Goal: Task Accomplishment & Management: Complete application form

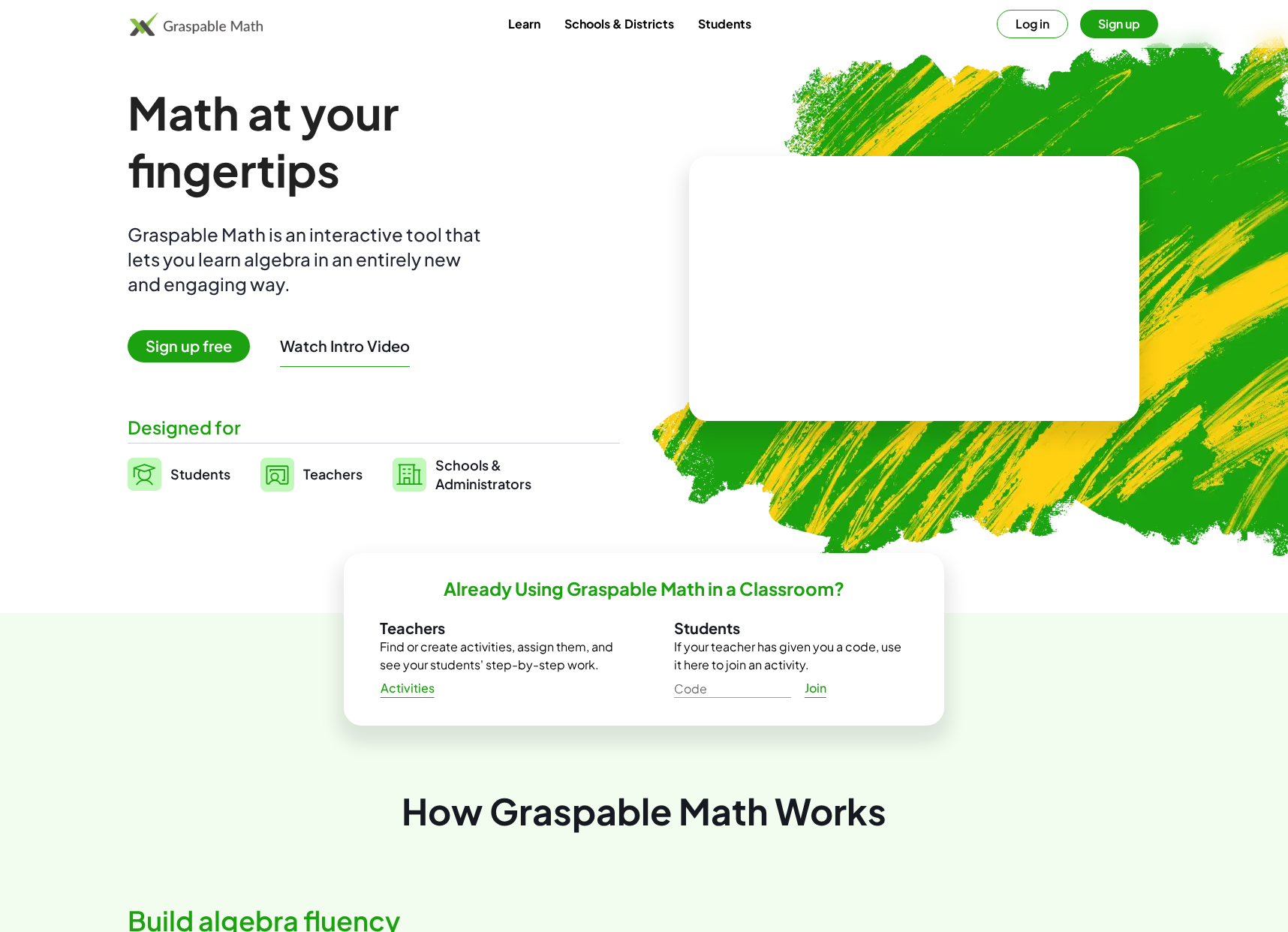
click at [335, 483] on link "Teachers" at bounding box center [312, 475] width 102 height 38
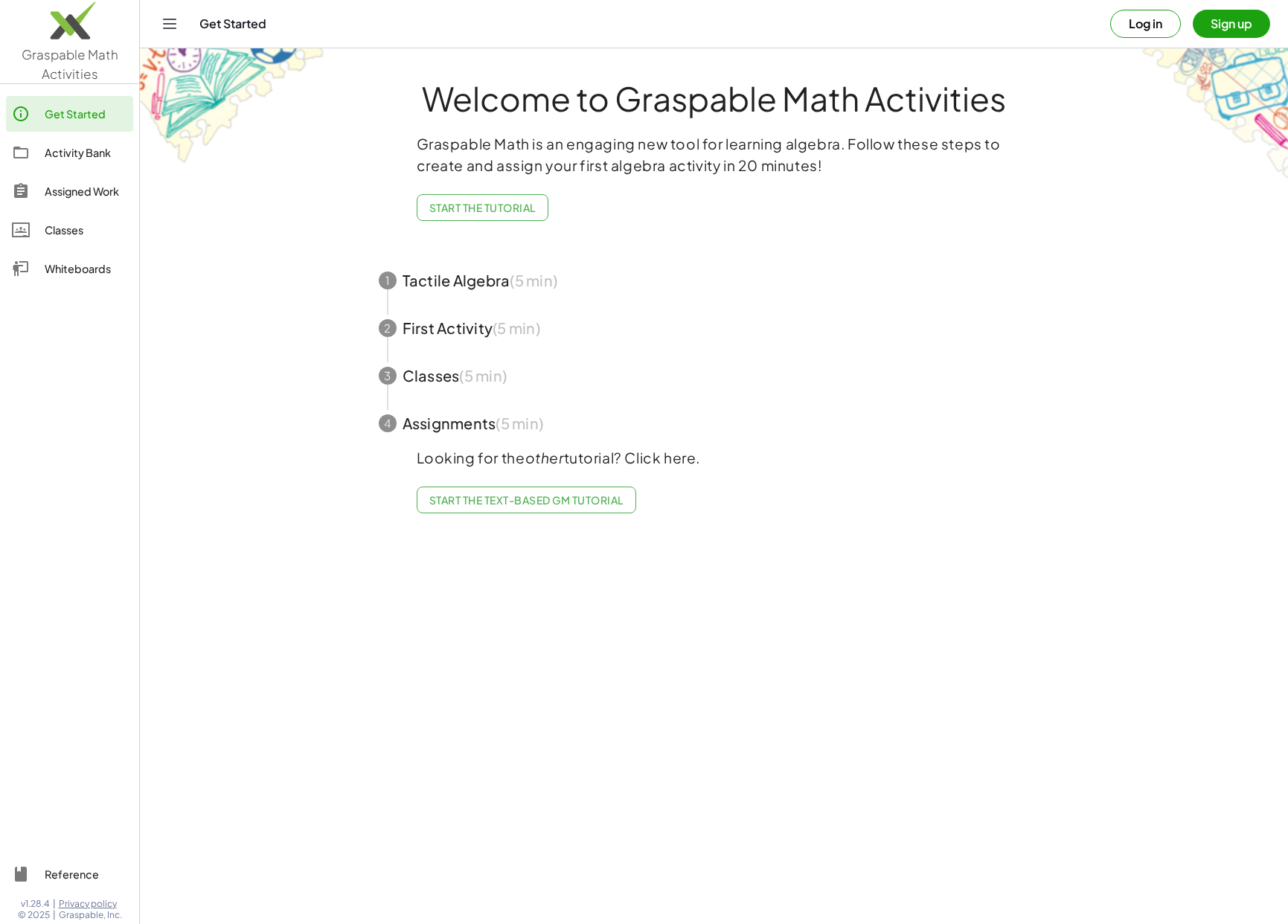
click at [87, 204] on link "Assigned Work" at bounding box center [69, 191] width 127 height 36
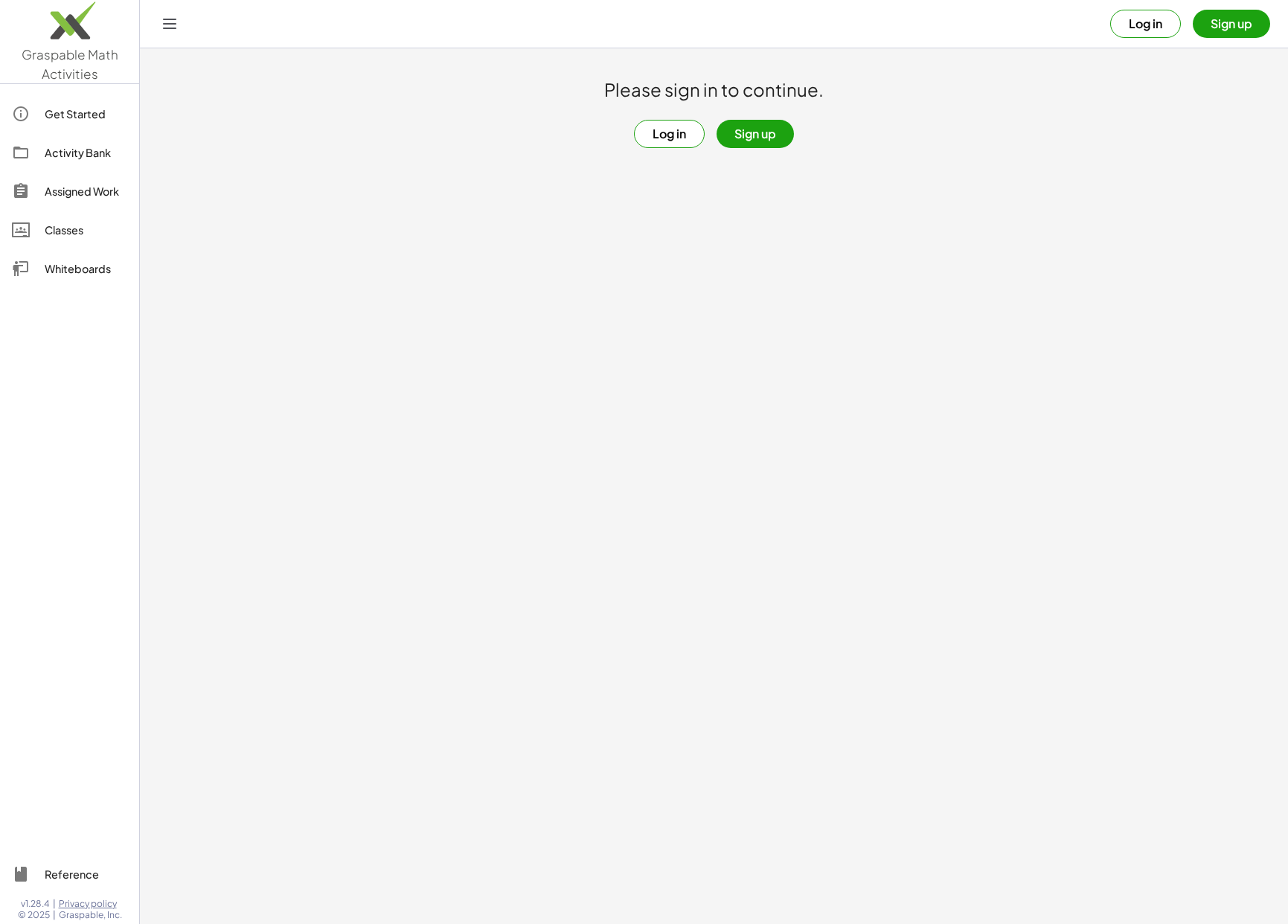
click at [675, 143] on button "Log in" at bounding box center [669, 134] width 71 height 28
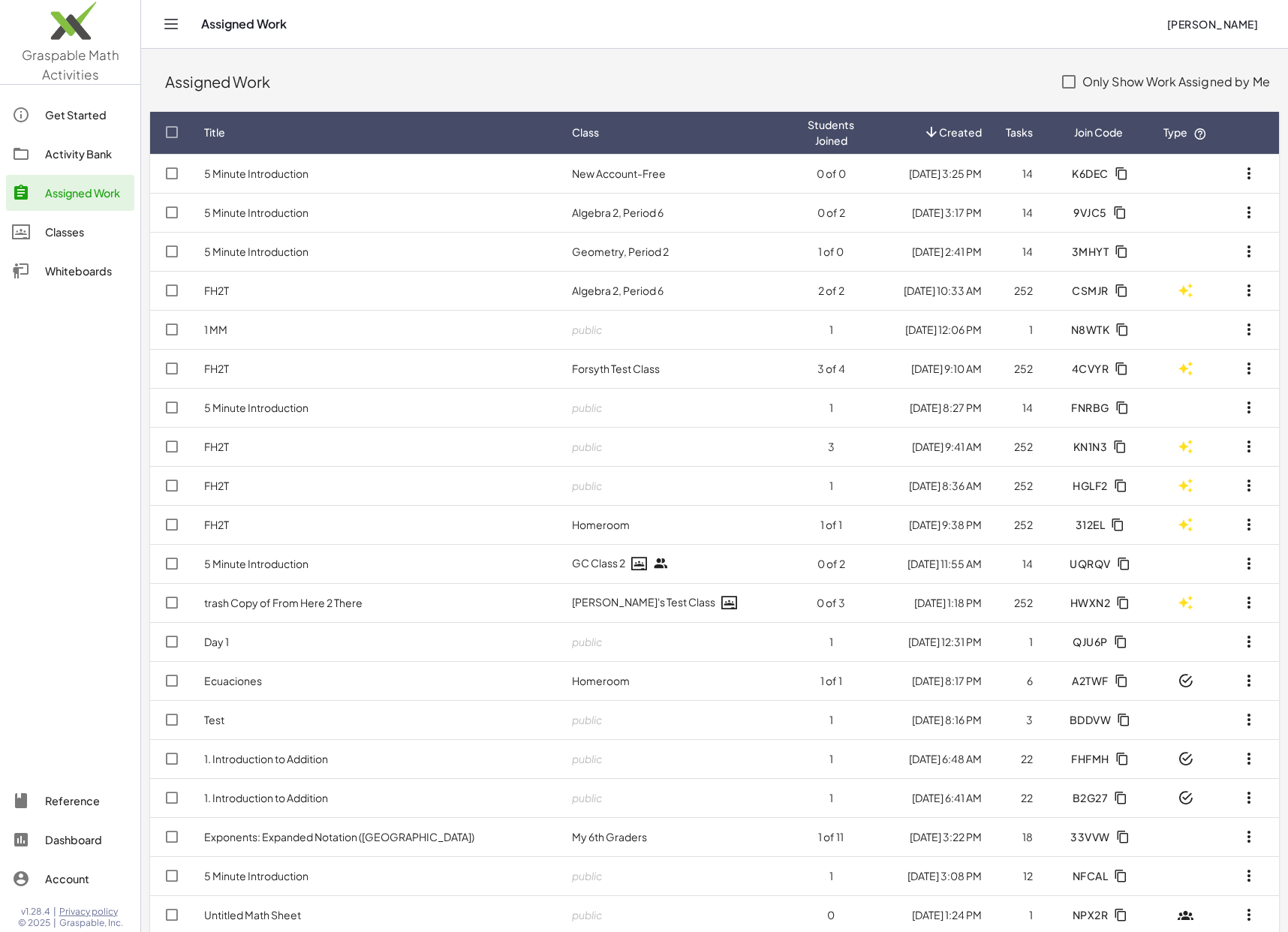
click at [351, 173] on td "5 Minute Introduction" at bounding box center [376, 173] width 368 height 39
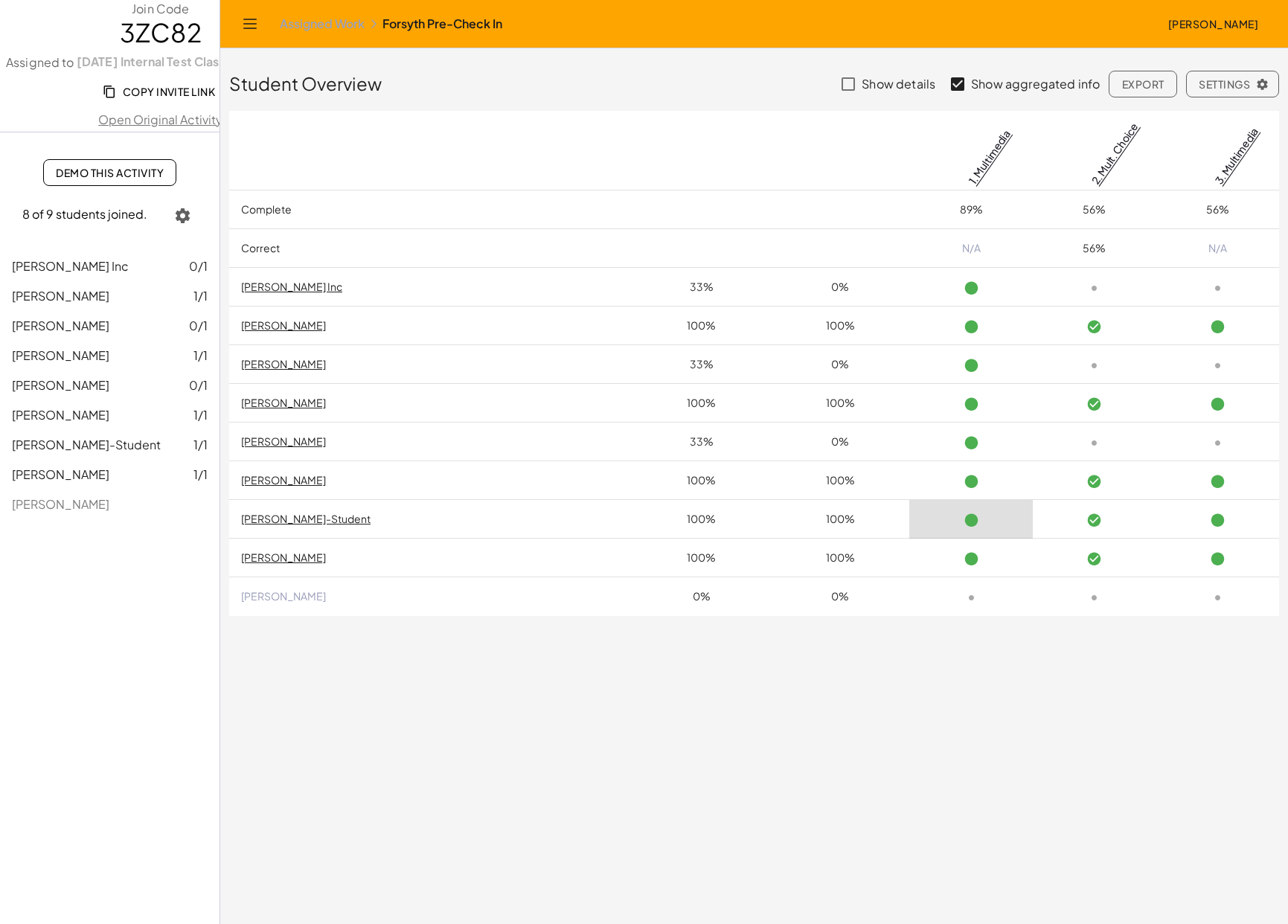
click at [163, 117] on link "Open Original Activity" at bounding box center [161, 119] width 322 height 18
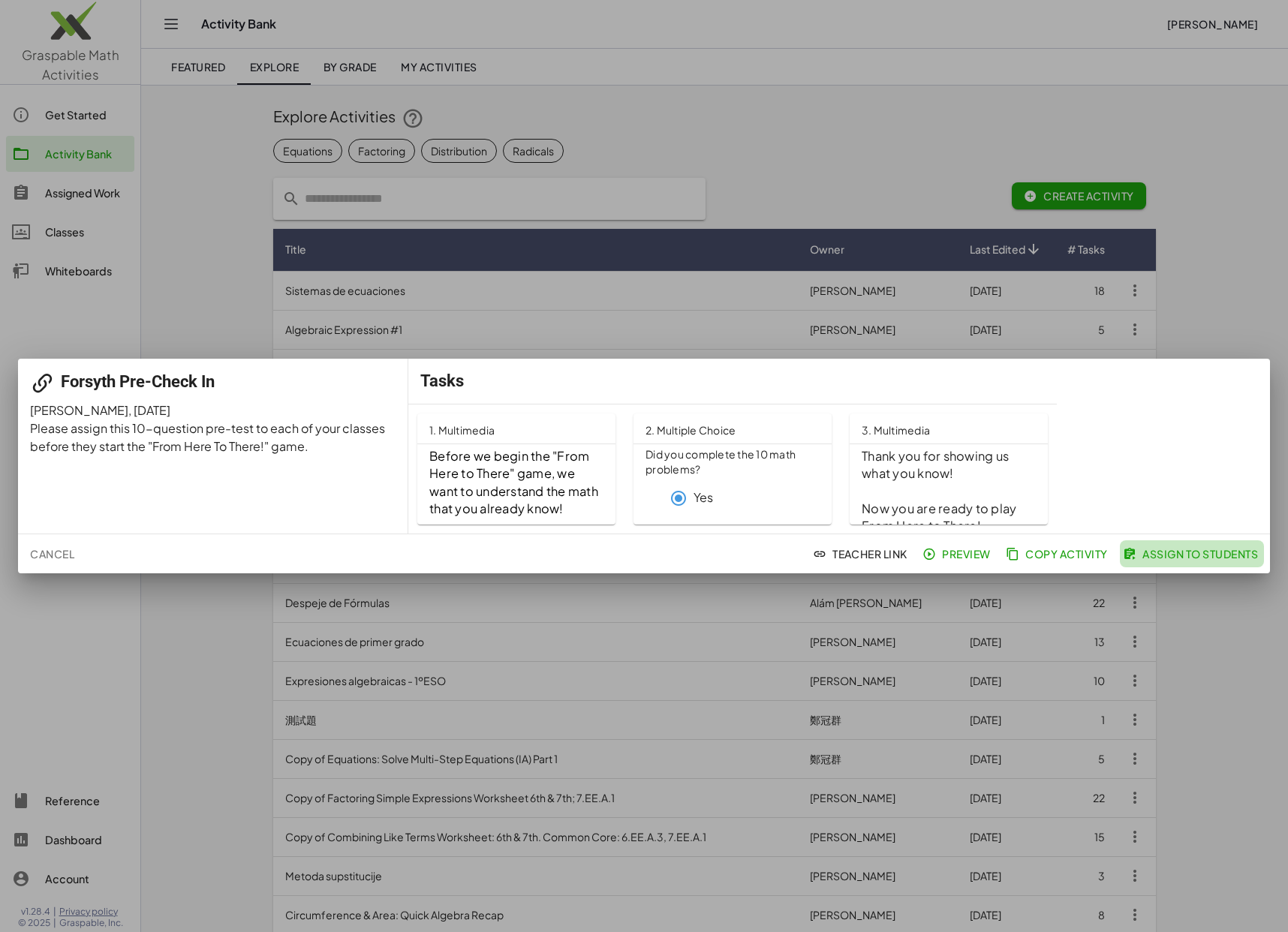
click at [1201, 557] on span "Assign to Students" at bounding box center [1192, 554] width 132 height 14
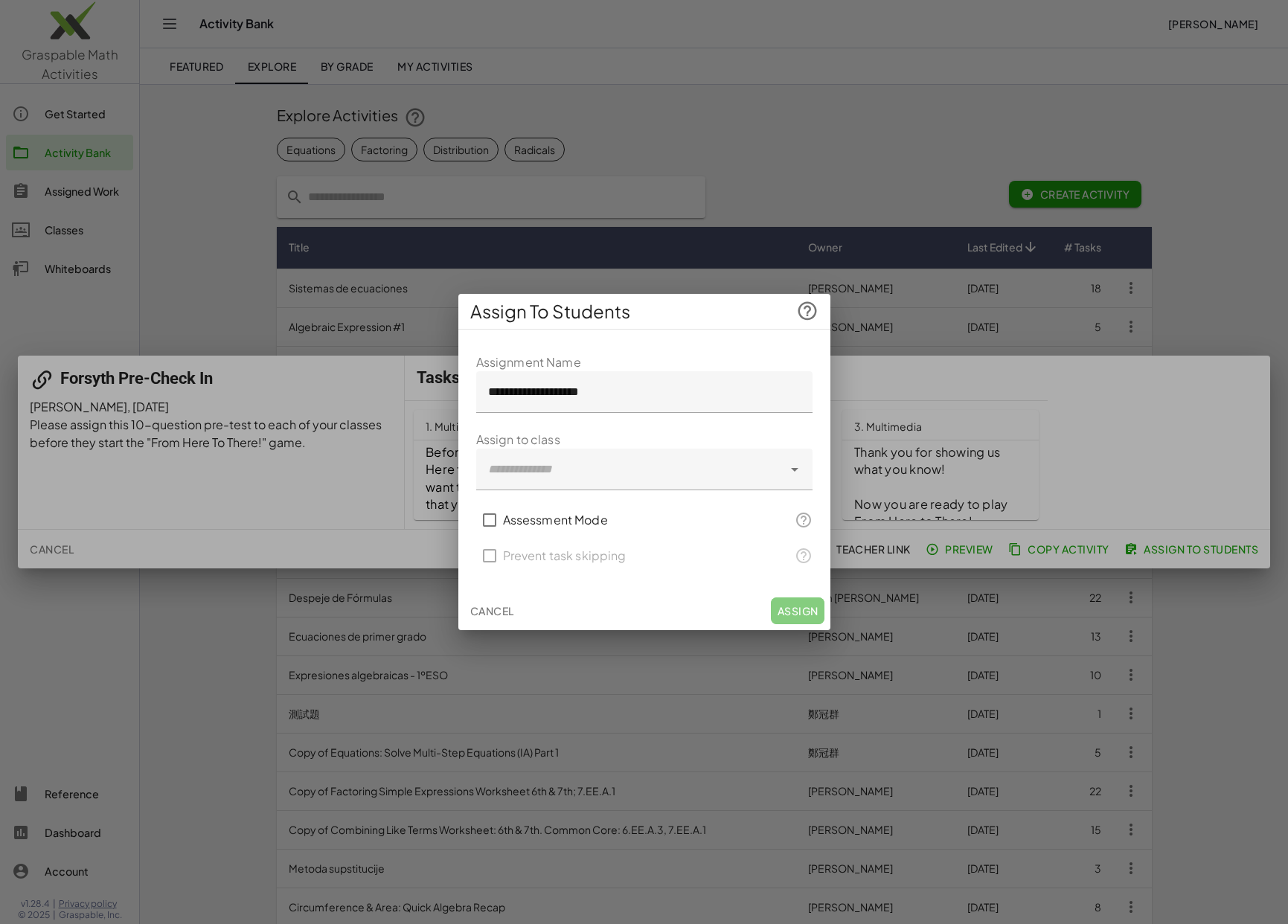
click at [674, 498] on form "**********" at bounding box center [644, 464] width 336 height 220
click at [664, 476] on div at bounding box center [630, 469] width 306 height 41
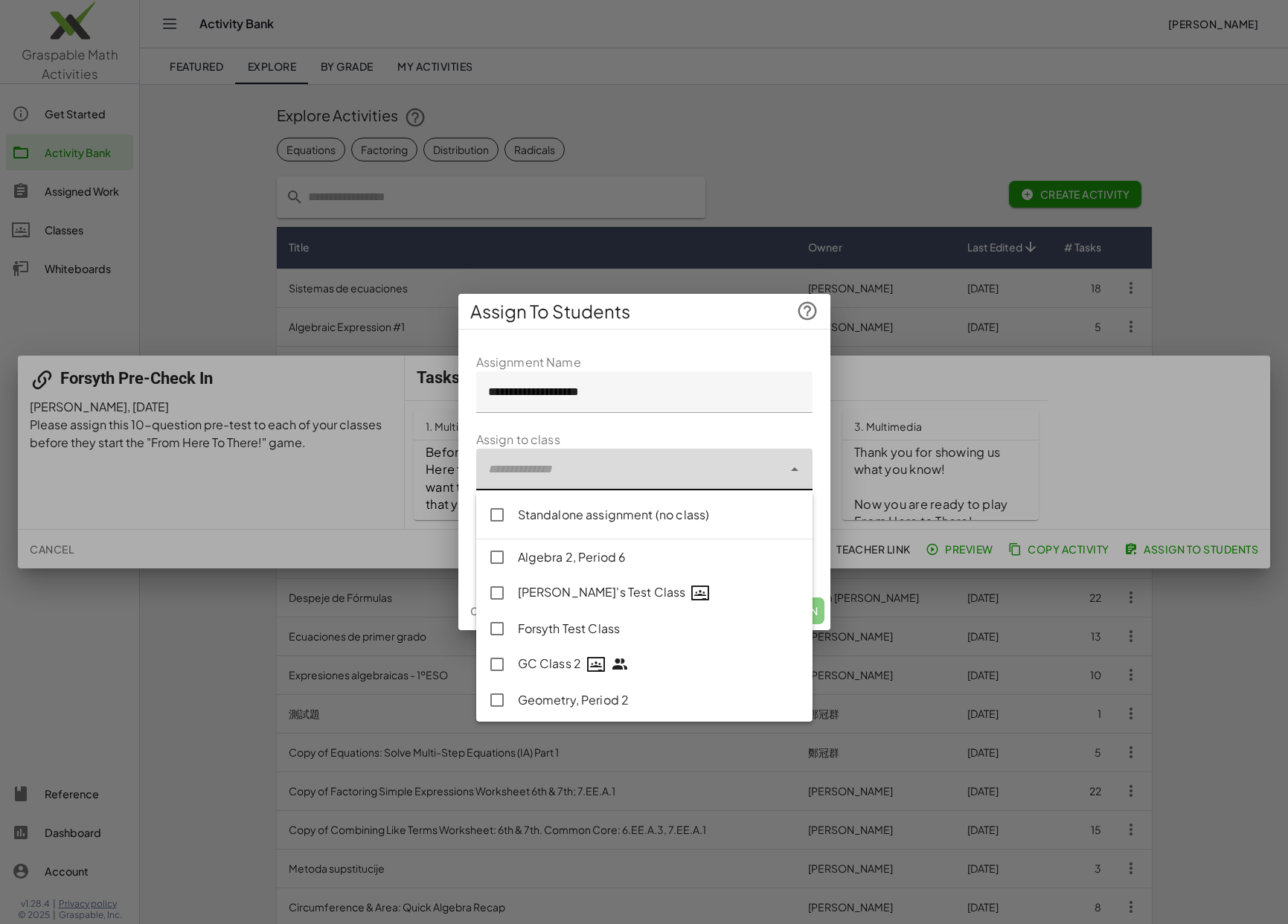
click at [582, 514] on div "Standalone assignment (no class)" at bounding box center [659, 514] width 283 height 18
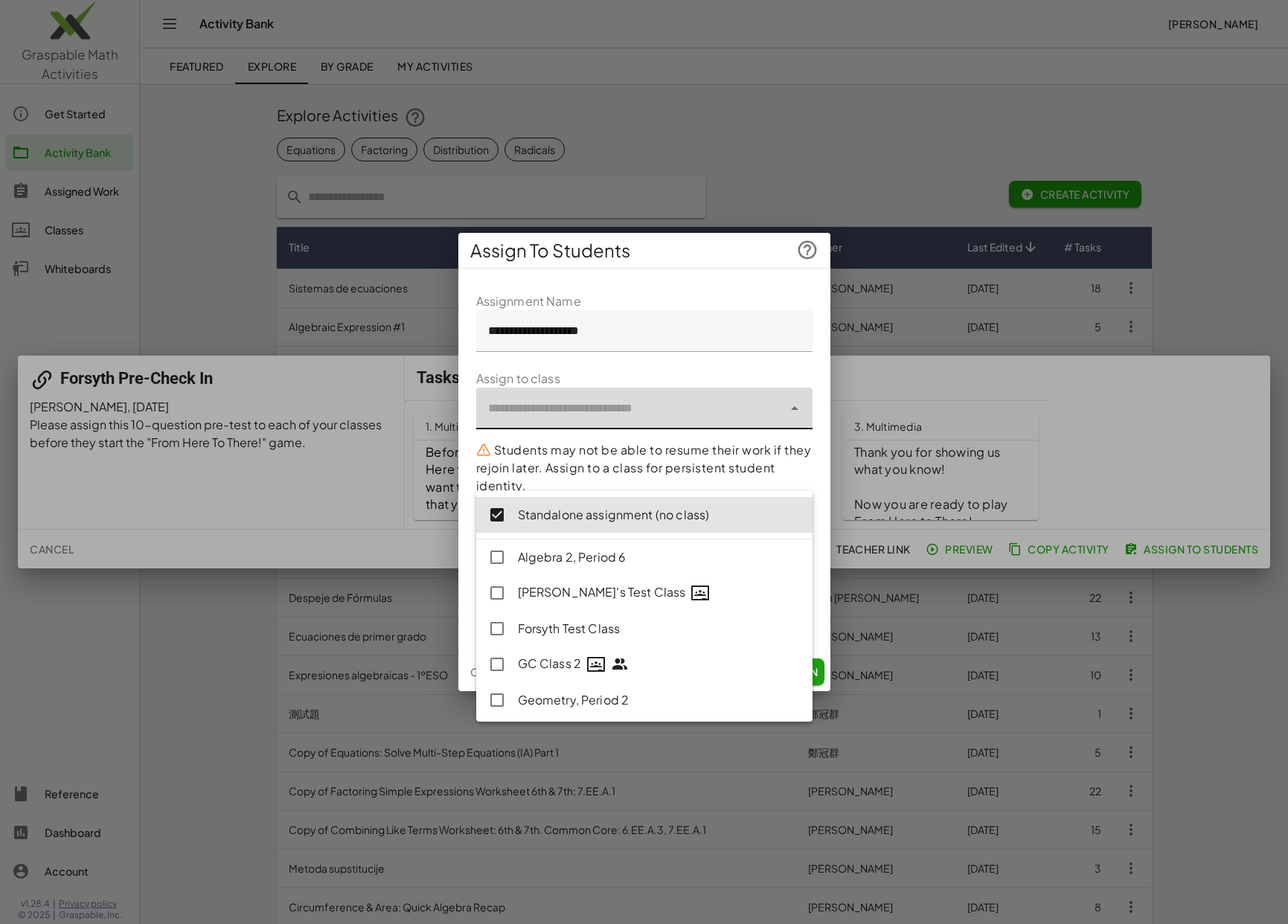
click at [679, 368] on form "**********" at bounding box center [644, 463] width 336 height 342
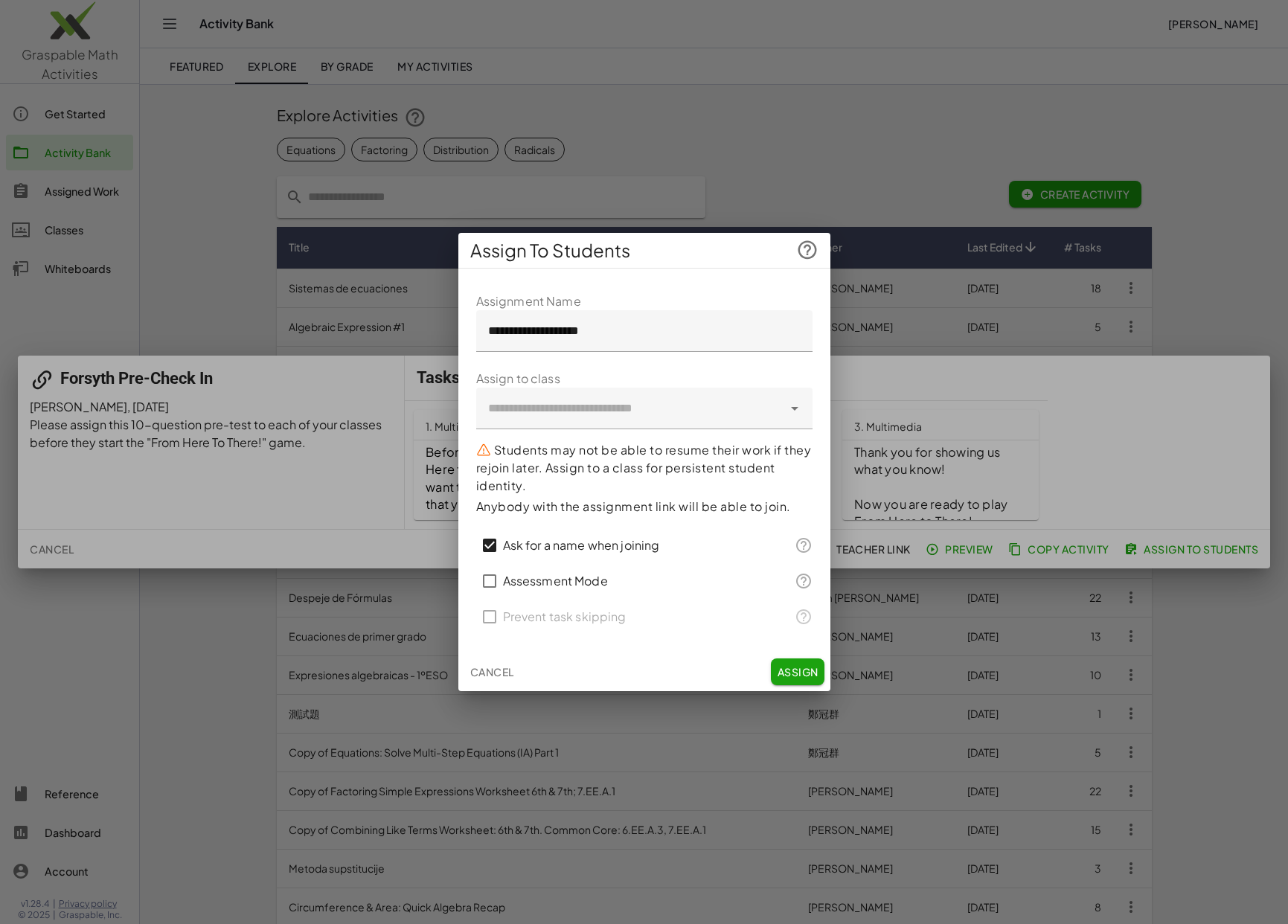
click at [787, 672] on span "Assign" at bounding box center [797, 672] width 41 height 14
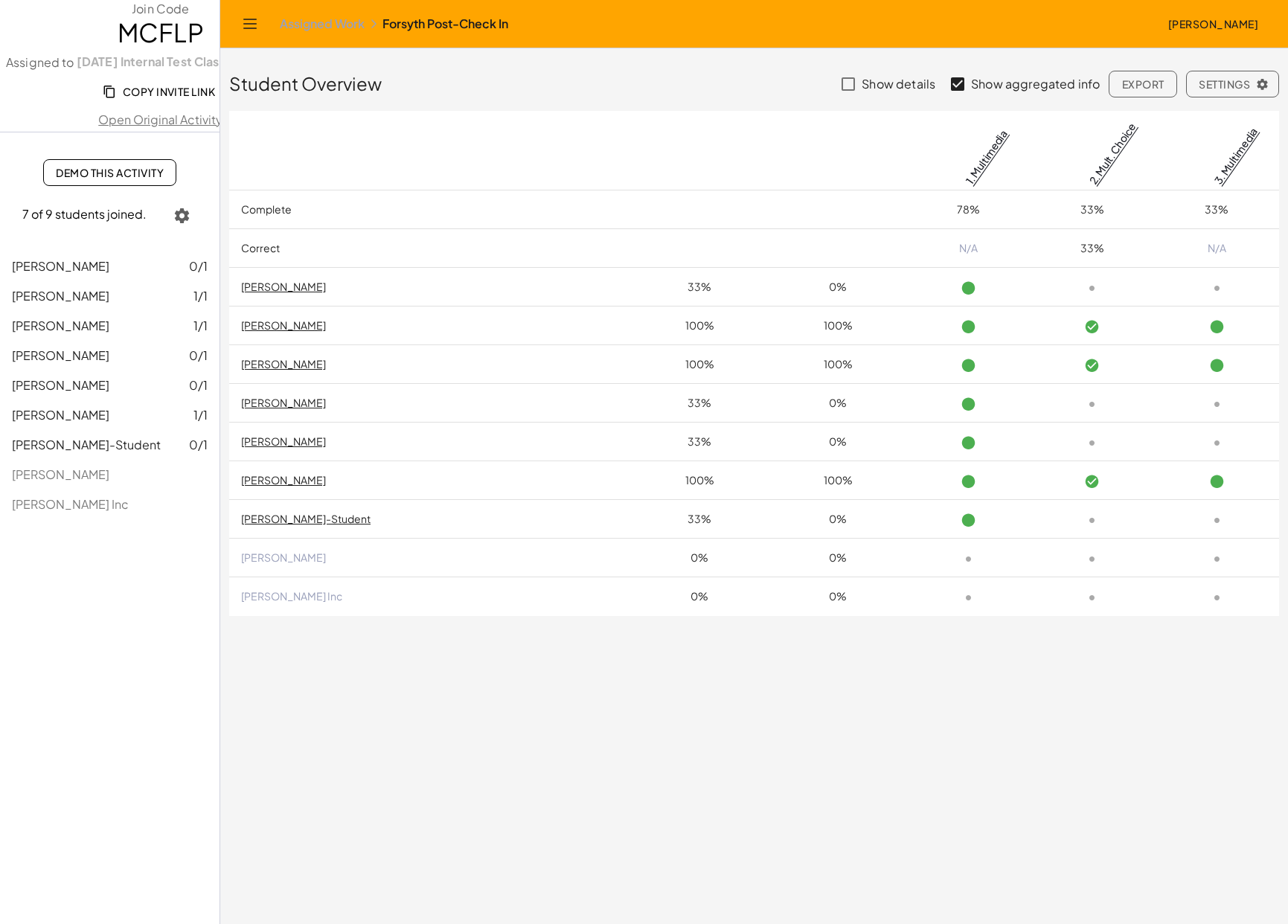
click at [177, 126] on link "Open Original Activity" at bounding box center [161, 119] width 322 height 18
